Goal: Transaction & Acquisition: Book appointment/travel/reservation

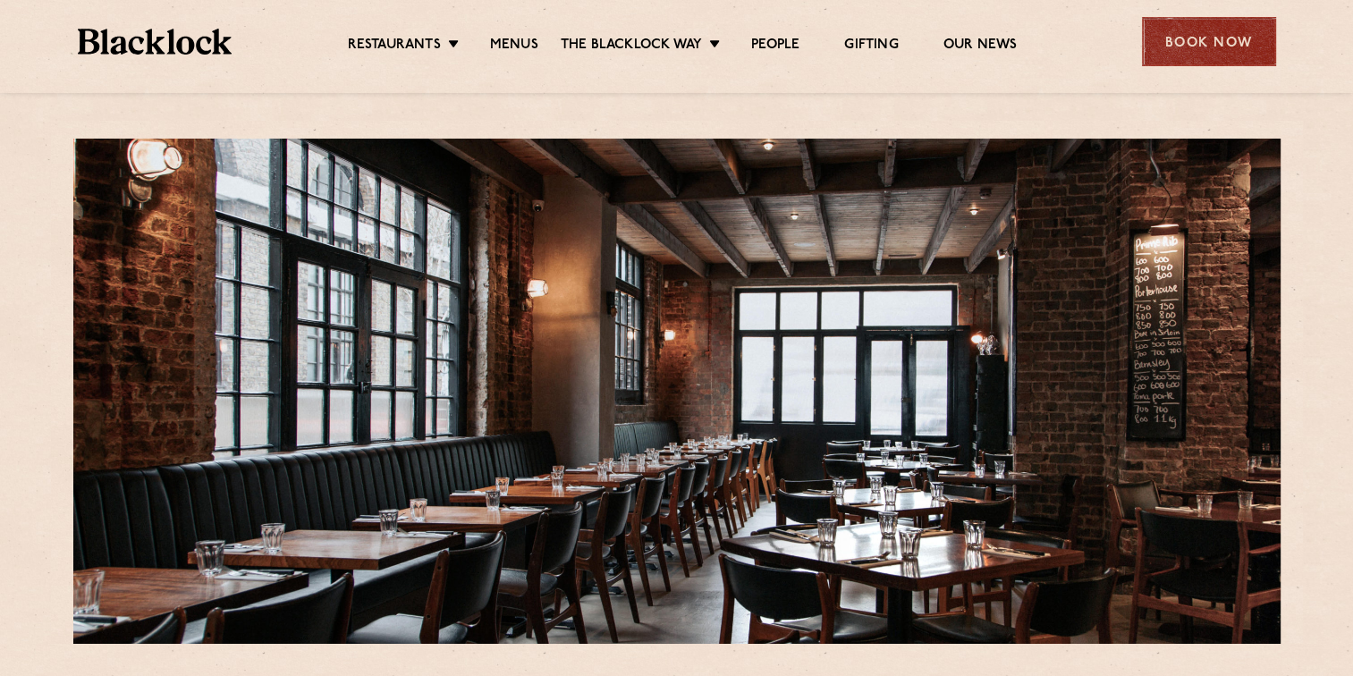
click at [1216, 38] on div "Book Now" at bounding box center [1209, 41] width 134 height 49
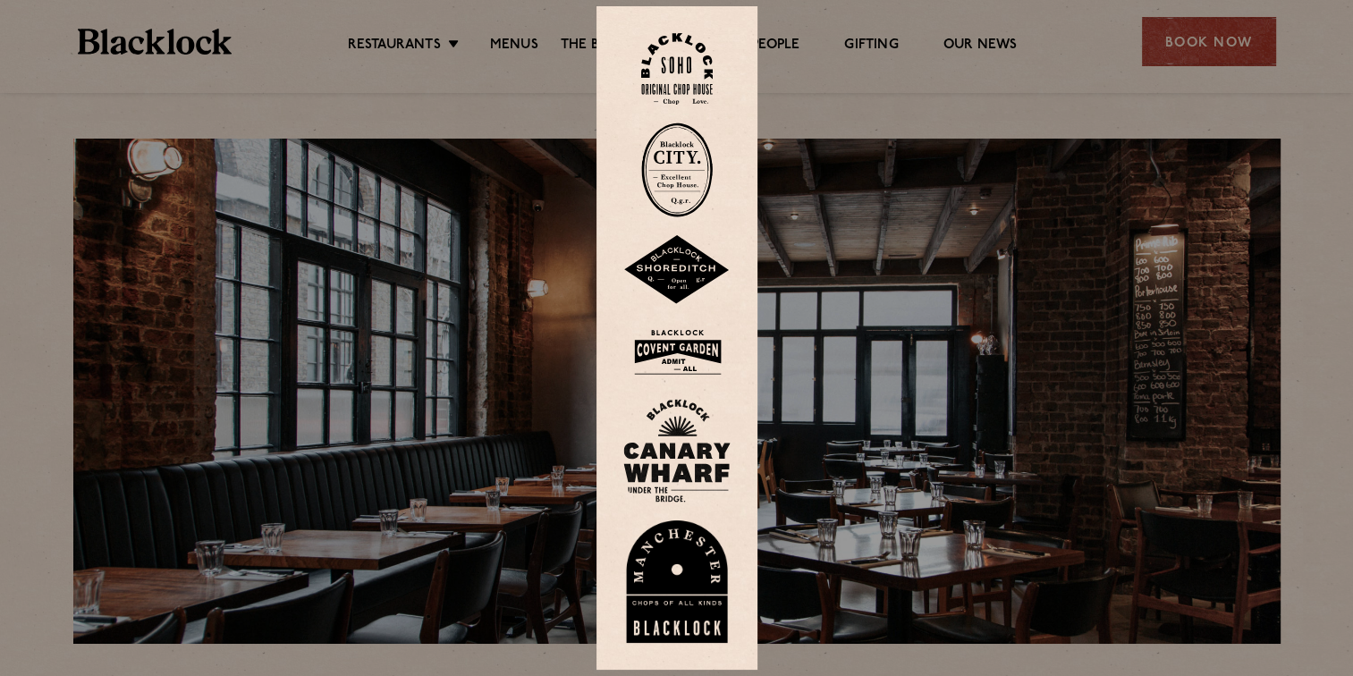
click at [694, 251] on img at bounding box center [676, 270] width 107 height 70
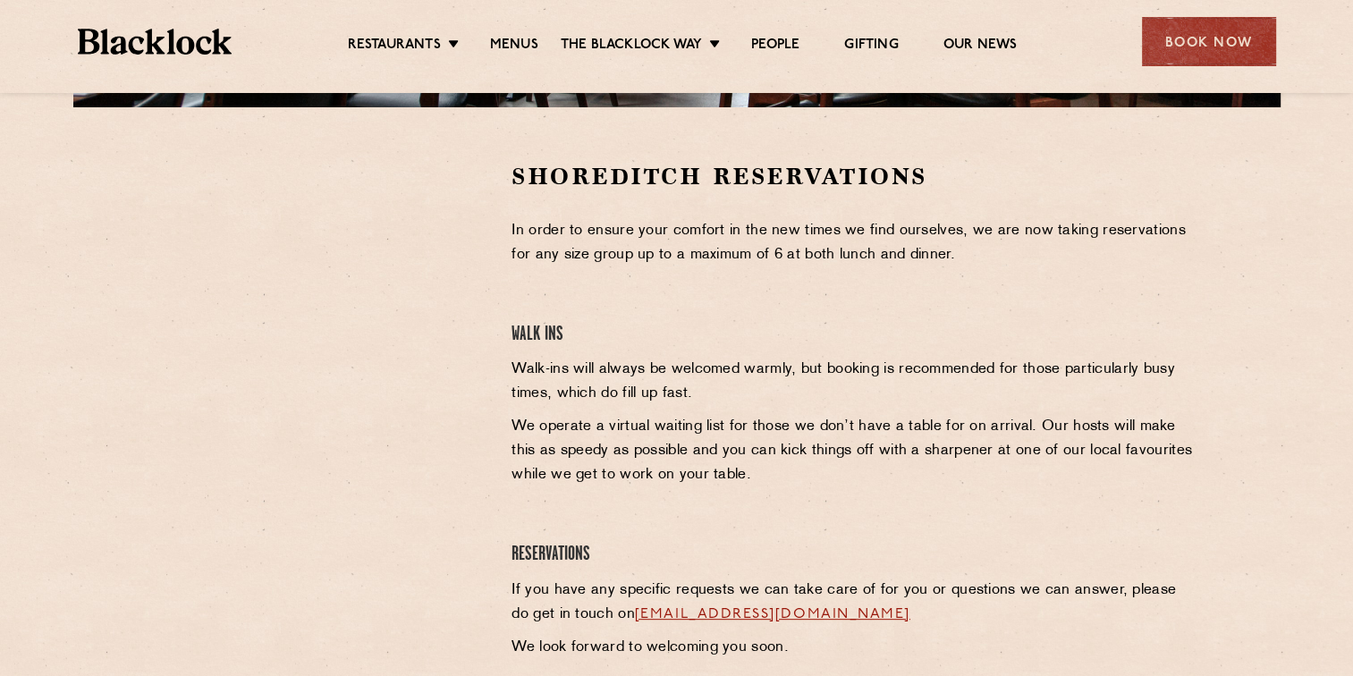
scroll to position [626, 0]
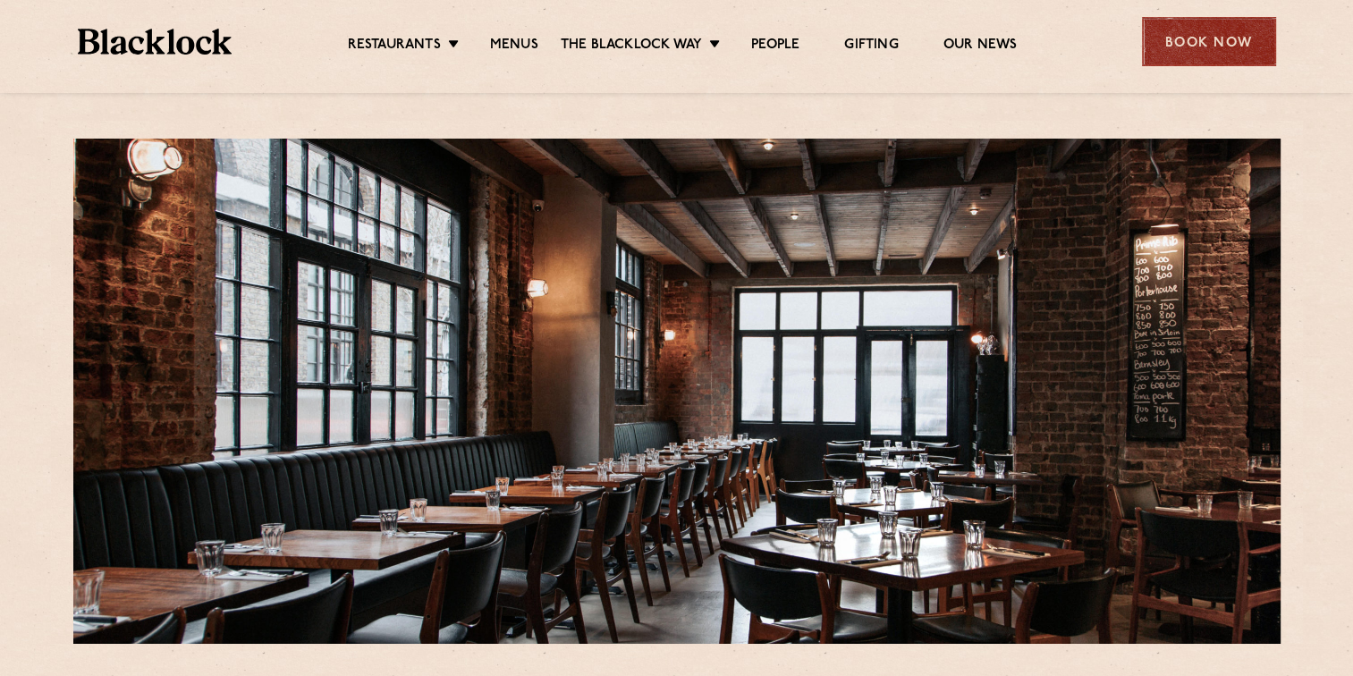
click at [1181, 32] on div "Book Now" at bounding box center [1209, 41] width 134 height 49
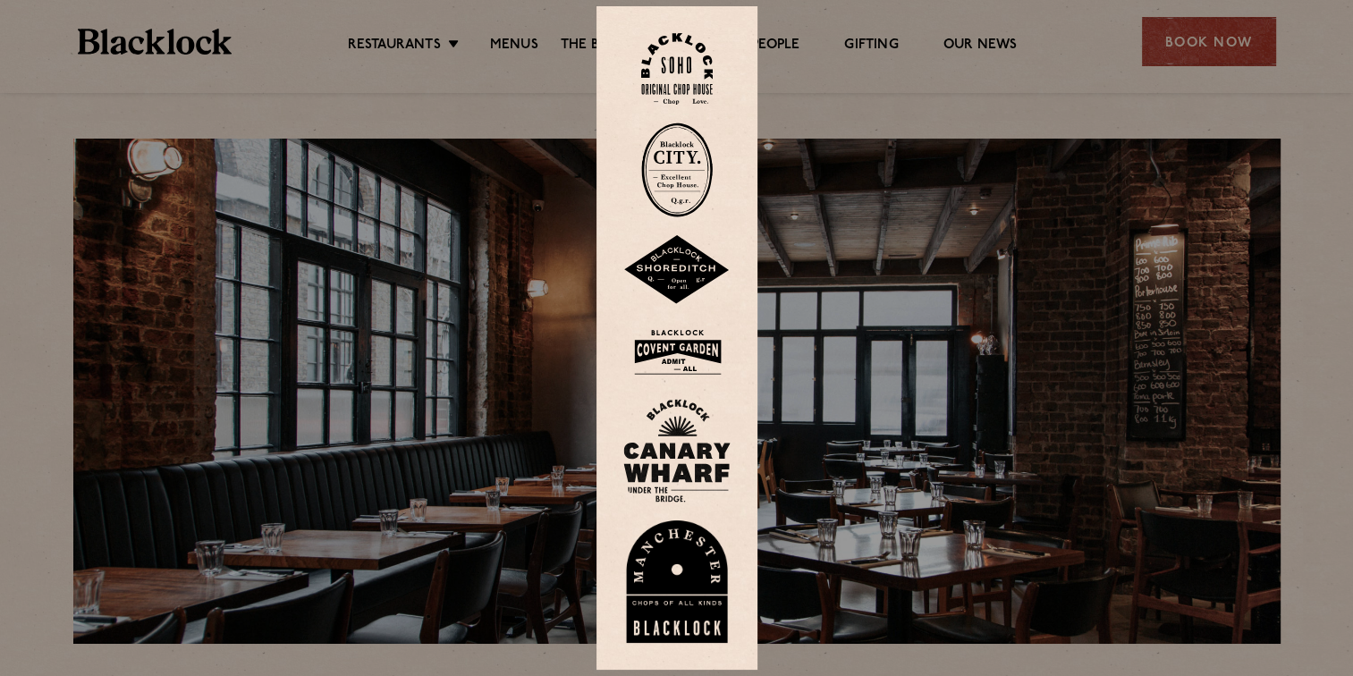
click at [686, 261] on img at bounding box center [676, 270] width 107 height 70
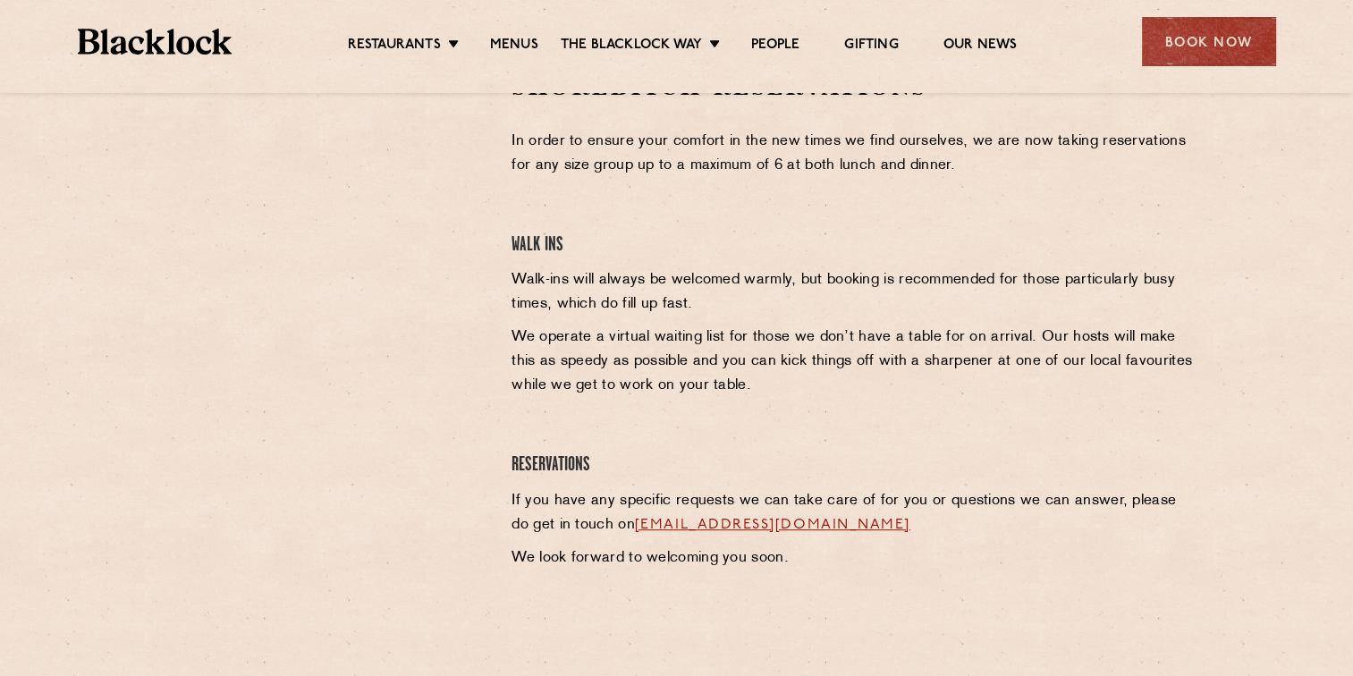
scroll to position [716, 0]
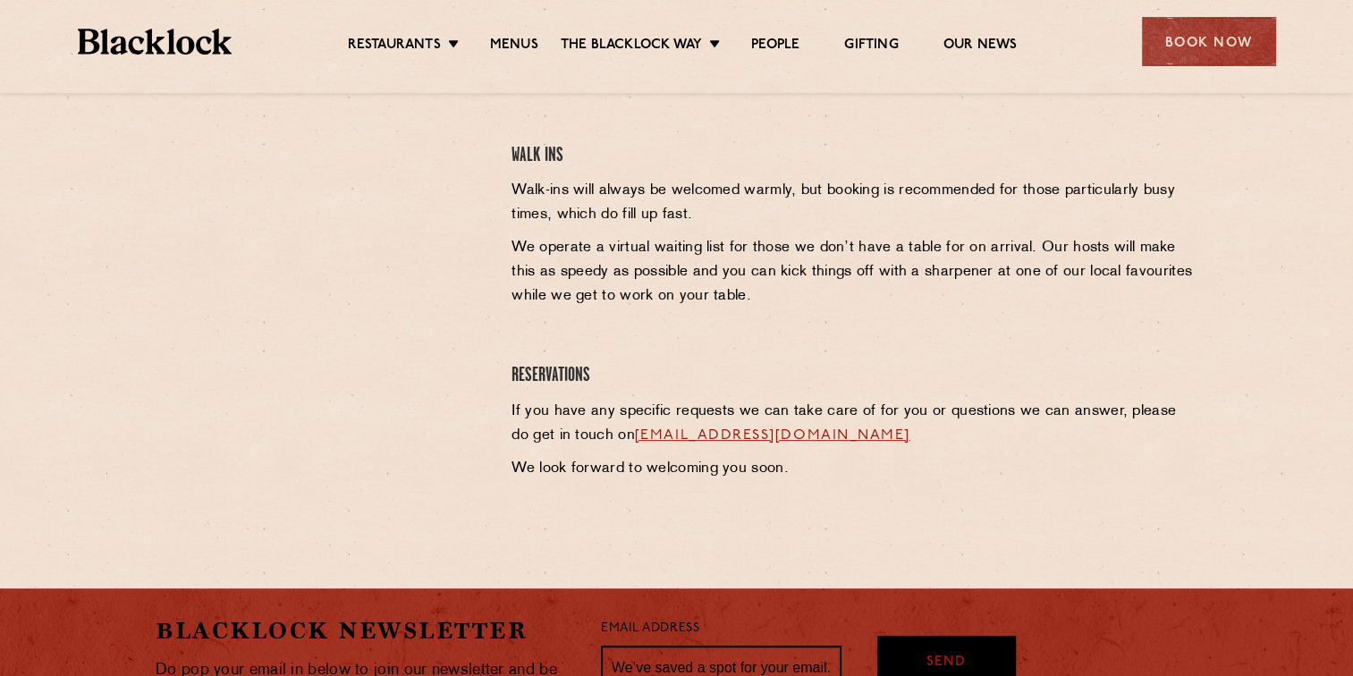
click at [772, 431] on link "[EMAIL_ADDRESS][DOMAIN_NAME]" at bounding box center [772, 435] width 275 height 14
